Goal: Find specific page/section: Find specific page/section

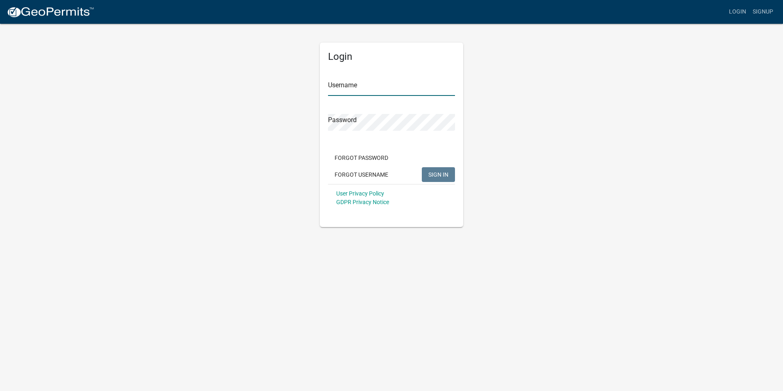
type input "Assessoroffice#2025"
click at [442, 173] on span "SIGN IN" at bounding box center [438, 174] width 20 height 7
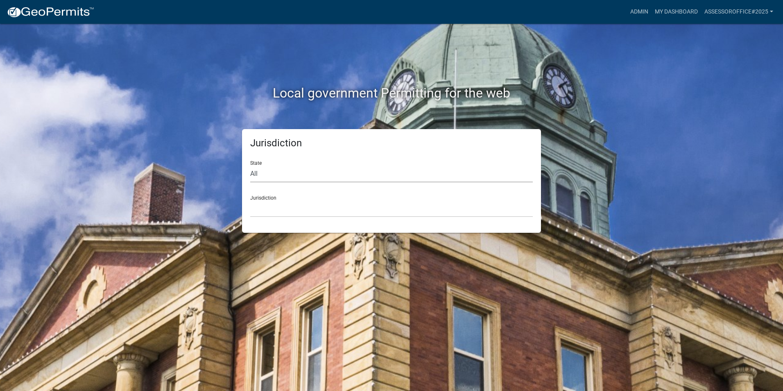
click at [252, 172] on select "All [US_STATE] [US_STATE] [US_STATE] [US_STATE] [US_STATE] [US_STATE] [US_STATE…" at bounding box center [391, 173] width 283 height 17
select select "[US_STATE]"
click at [250, 165] on select "All [US_STATE] [US_STATE] [US_STATE] [US_STATE] [US_STATE] [US_STATE] [US_STATE…" at bounding box center [391, 173] width 283 height 17
click at [260, 211] on select "[GEOGRAPHIC_DATA], [US_STATE] [GEOGRAPHIC_DATA], [US_STATE] [GEOGRAPHIC_DATA], …" at bounding box center [391, 208] width 283 height 17
